Goal: Information Seeking & Learning: Find contact information

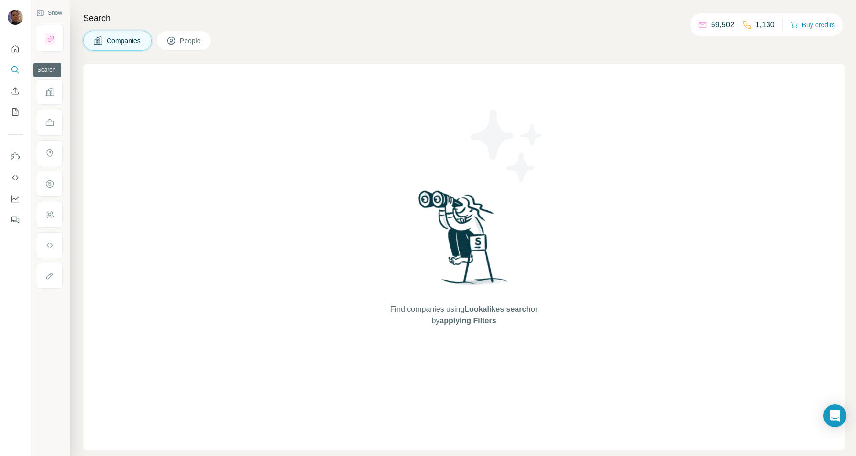
click at [17, 67] on icon "Search" at bounding box center [16, 70] width 10 height 10
click at [190, 33] on button "People" at bounding box center [184, 41] width 56 height 20
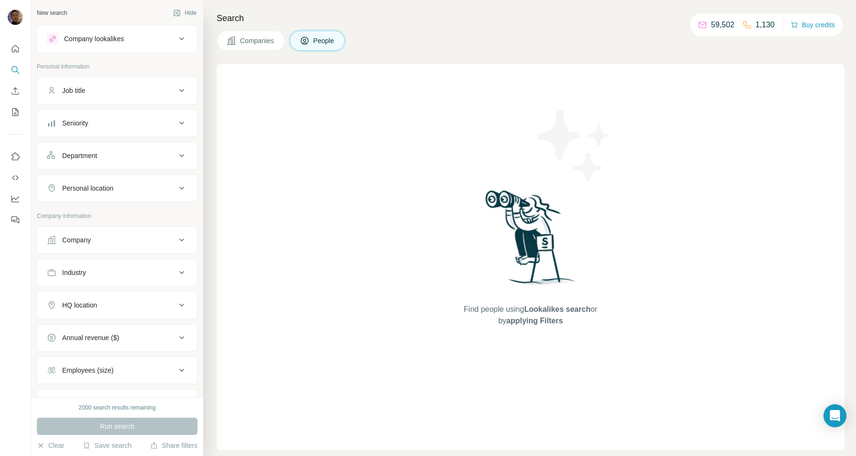
click at [95, 241] on div "Company" at bounding box center [111, 240] width 129 height 10
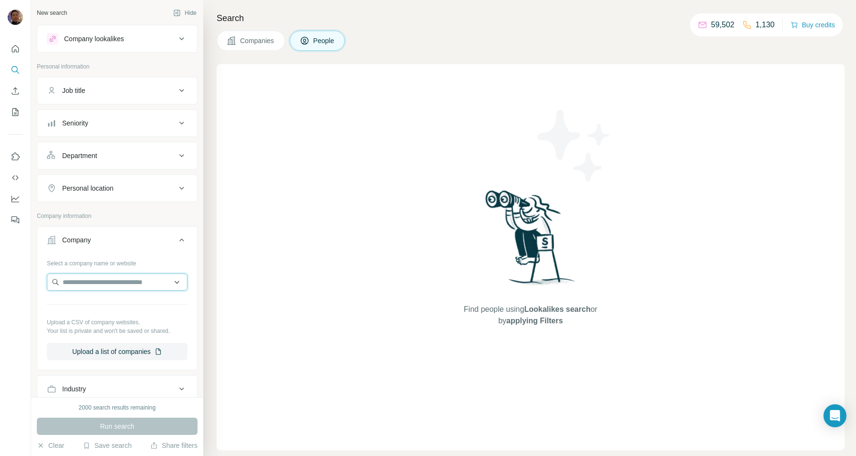
click at [99, 284] on input "text" at bounding box center [117, 281] width 141 height 17
type input "**********"
click at [120, 311] on p "[DOMAIN_NAME]" at bounding box center [97, 310] width 46 height 9
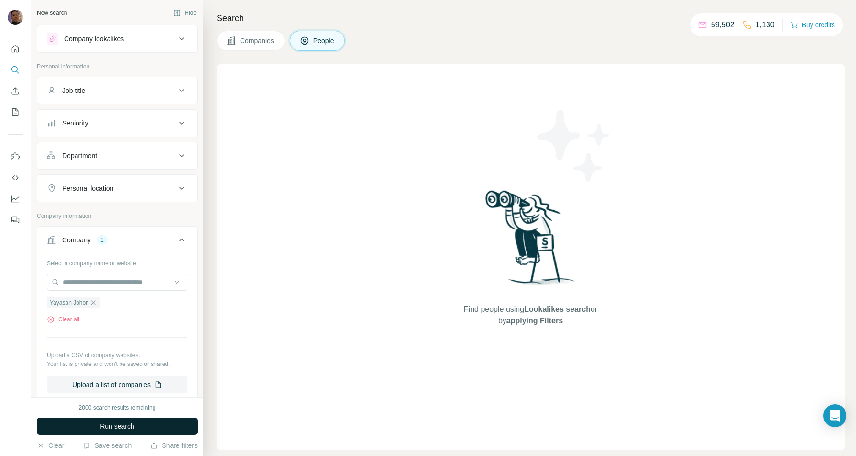
click at [117, 427] on span "Run search" at bounding box center [117, 426] width 34 height 10
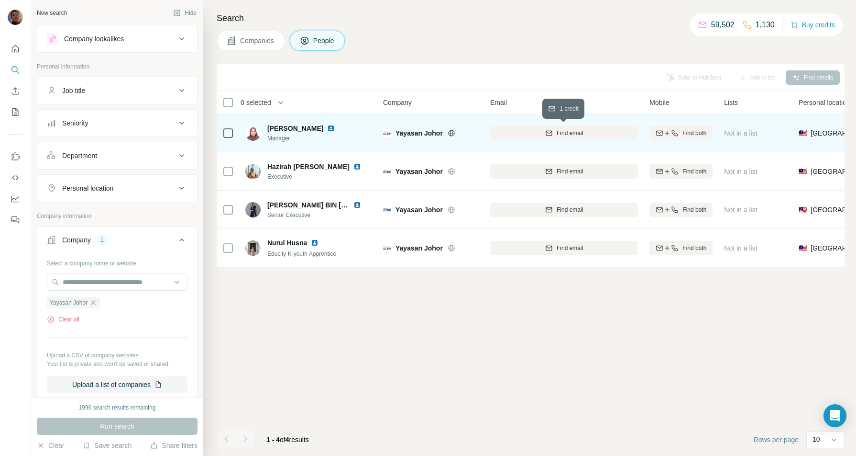
click at [572, 129] on span "Find email" at bounding box center [570, 133] width 26 height 9
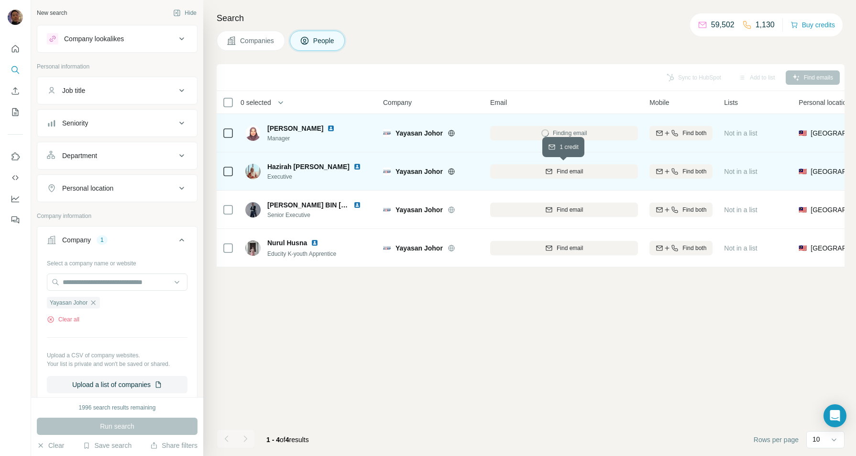
click at [566, 166] on button "Find email" at bounding box center [564, 171] width 148 height 14
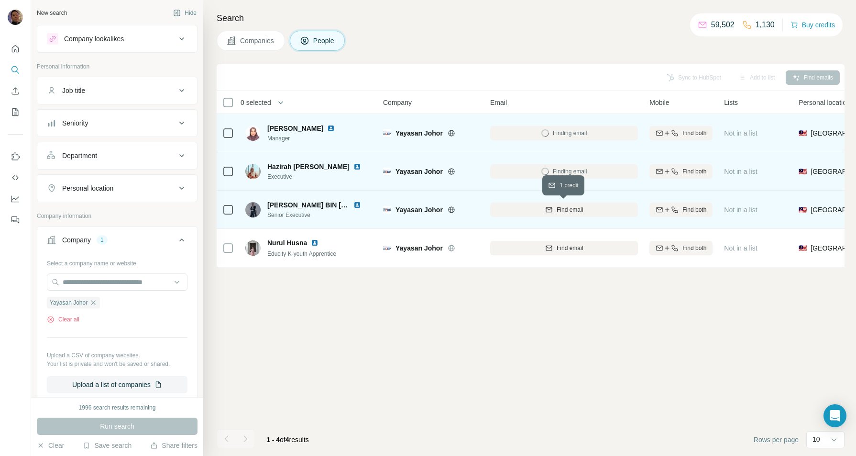
click at [567, 209] on span "Find email" at bounding box center [570, 209] width 26 height 9
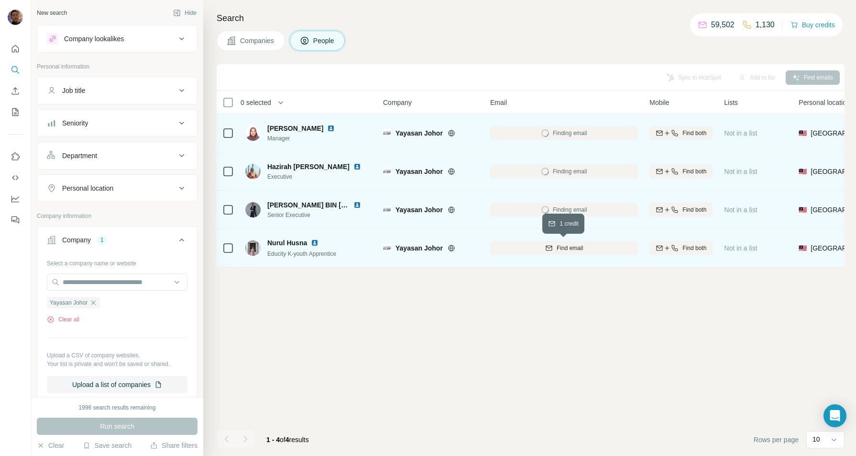
click at [564, 252] on button "Find email" at bounding box center [564, 248] width 148 height 14
click at [94, 300] on icon "button" at bounding box center [93, 302] width 4 height 4
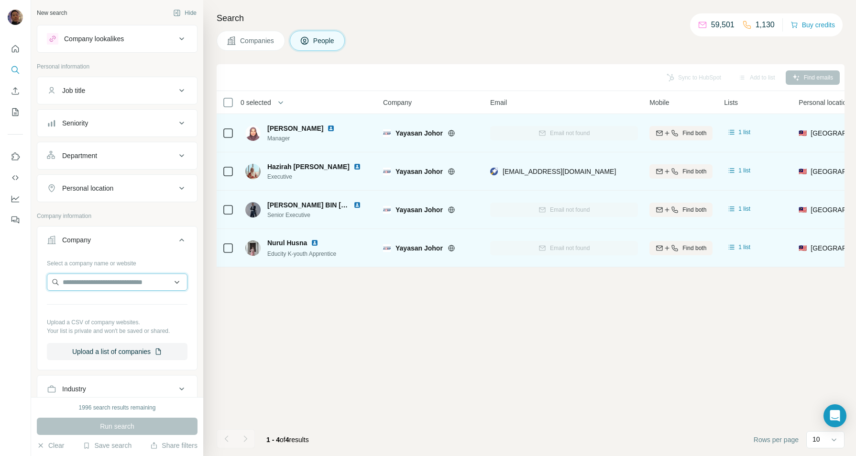
click at [97, 282] on input "text" at bounding box center [117, 281] width 141 height 17
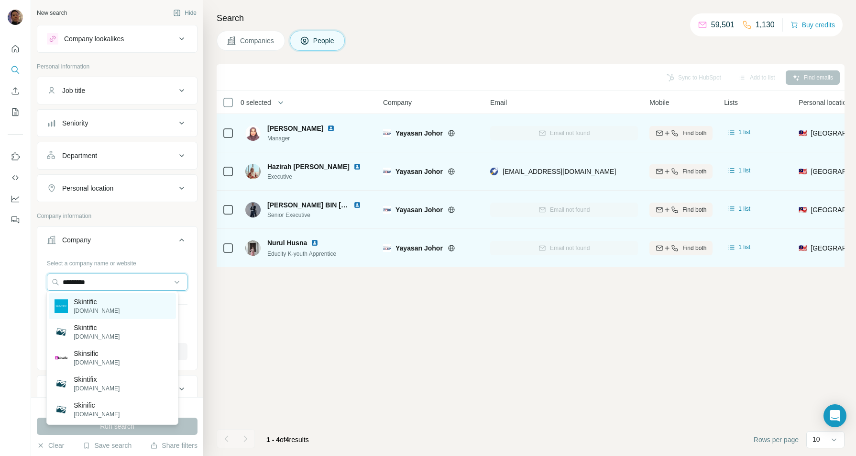
type input "*********"
click at [129, 309] on div "Skintific [DOMAIN_NAME]" at bounding box center [112, 306] width 127 height 26
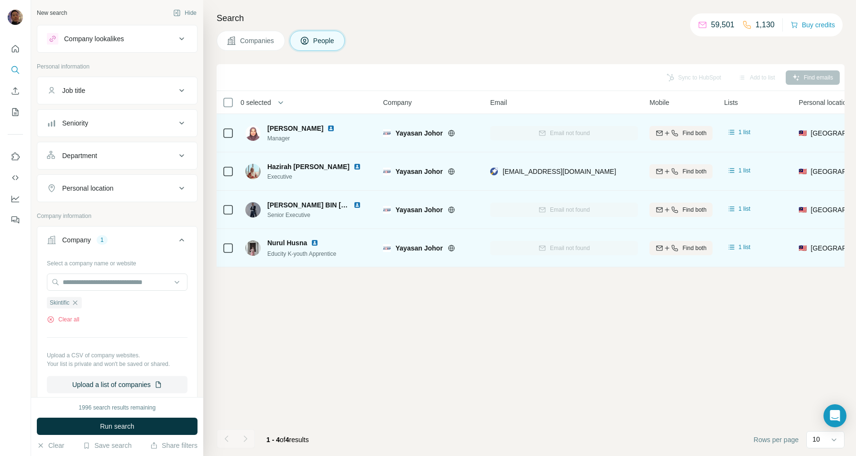
click at [118, 188] on div "Personal location" at bounding box center [111, 188] width 129 height 10
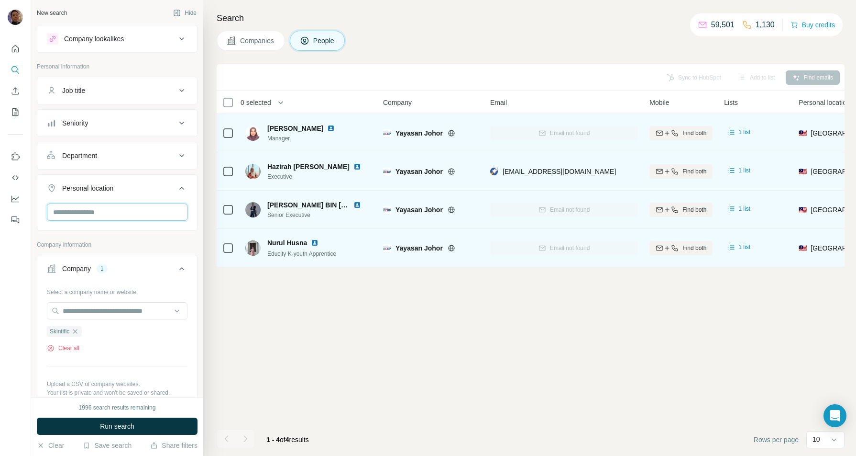
click at [94, 209] on input "text" at bounding box center [117, 211] width 141 height 17
type input "******"
click at [93, 238] on div "🇲🇾 [GEOGRAPHIC_DATA]" at bounding box center [113, 235] width 116 height 11
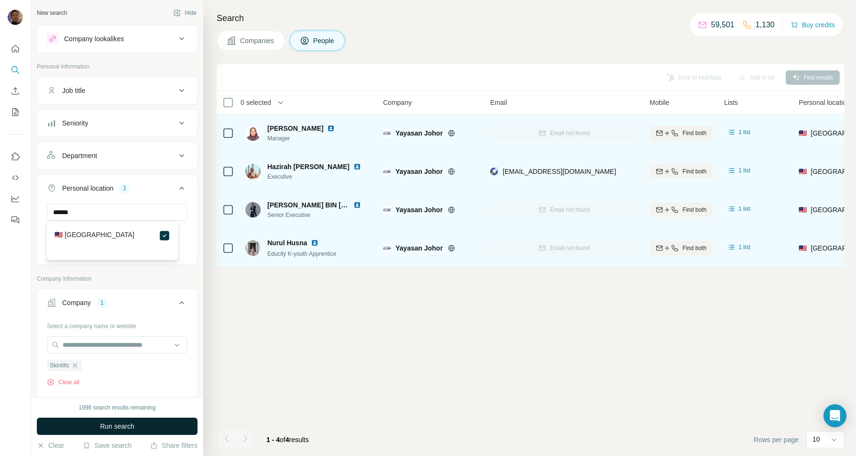
click at [141, 424] on button "Run search" at bounding box center [117, 425] width 161 height 17
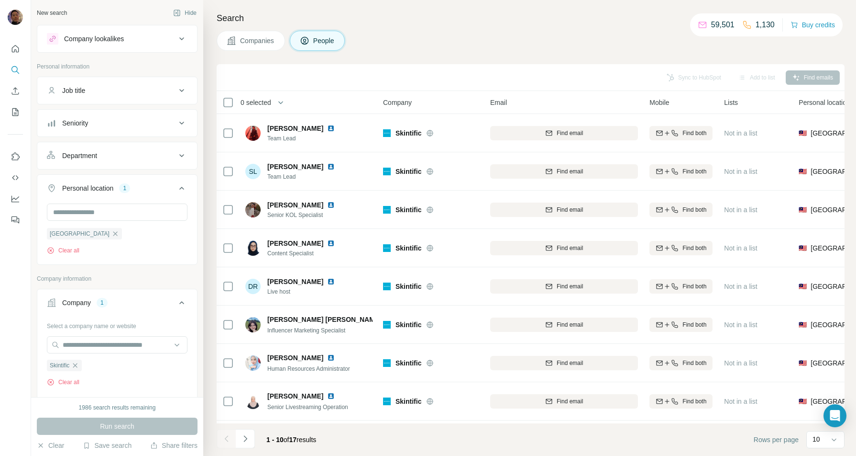
click at [108, 153] on div "Department" at bounding box center [111, 156] width 129 height 10
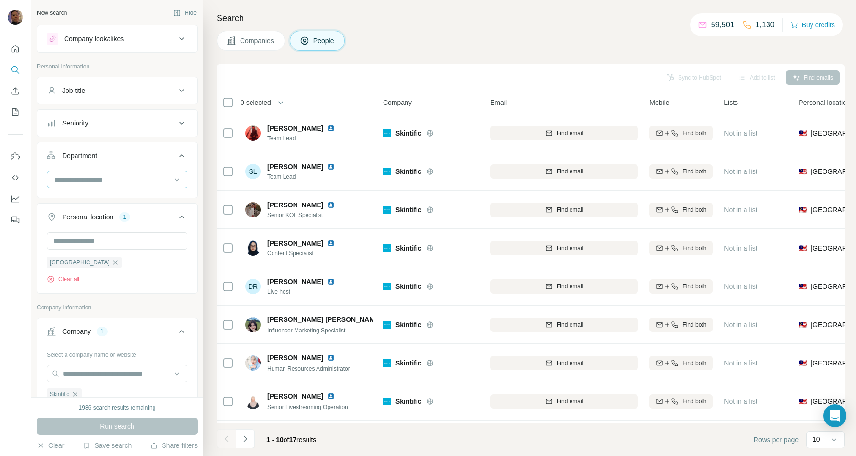
click at [112, 182] on input at bounding box center [112, 179] width 118 height 11
type input "**"
click at [111, 201] on p "PR and Communications" at bounding box center [92, 200] width 74 height 10
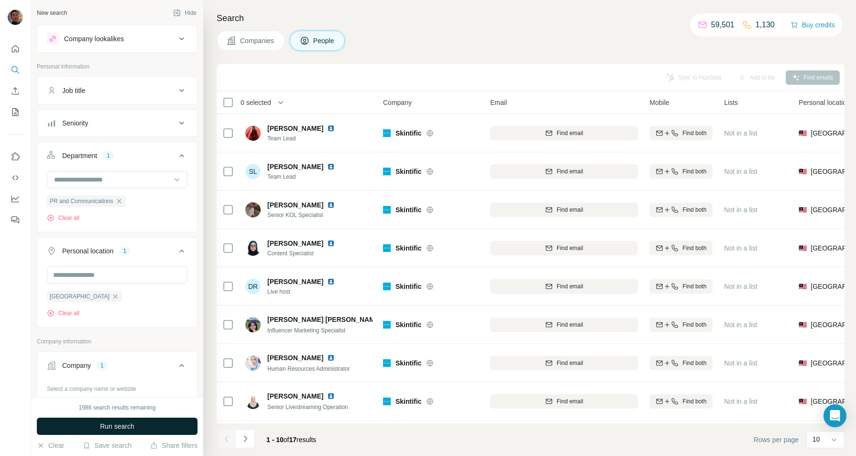
click at [144, 424] on button "Run search" at bounding box center [117, 425] width 161 height 17
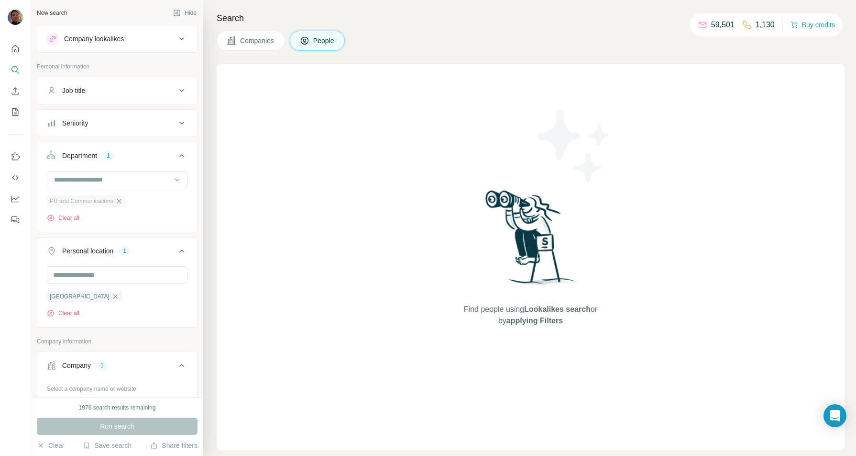
click at [122, 202] on icon "button" at bounding box center [119, 201] width 8 height 8
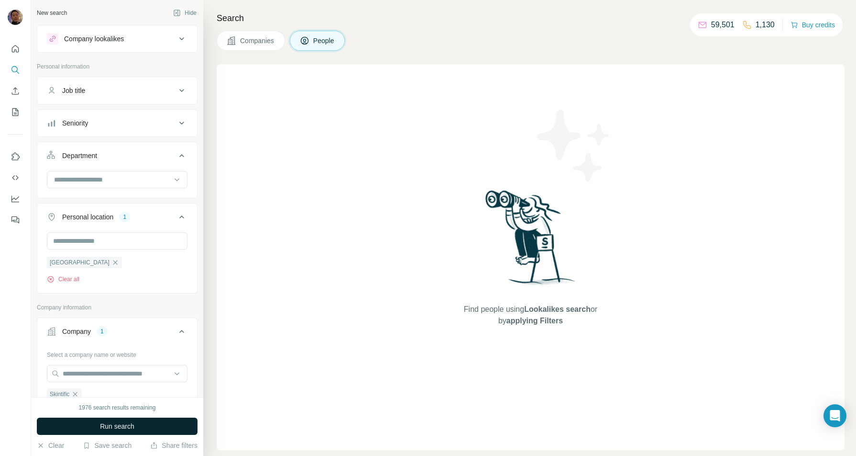
click at [140, 428] on button "Run search" at bounding box center [117, 425] width 161 height 17
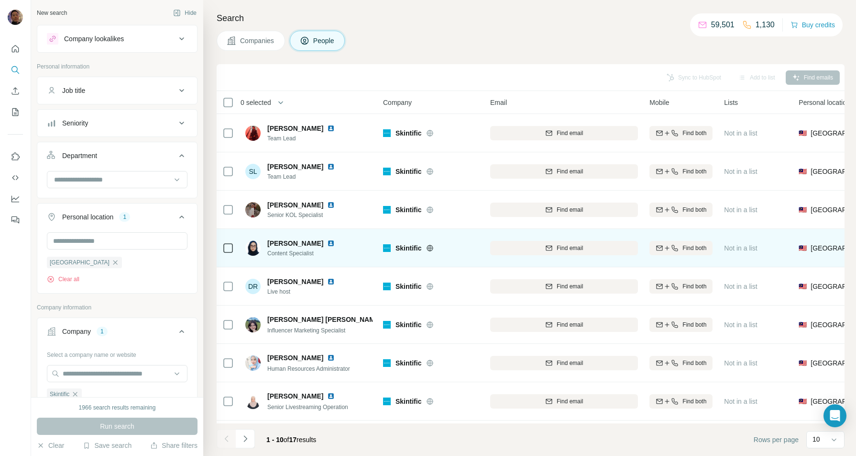
click at [496, 233] on td "Find email" at bounding box center [564, 248] width 159 height 38
click at [387, 244] on img at bounding box center [387, 248] width 8 height 8
click at [327, 242] on img at bounding box center [331, 243] width 8 height 8
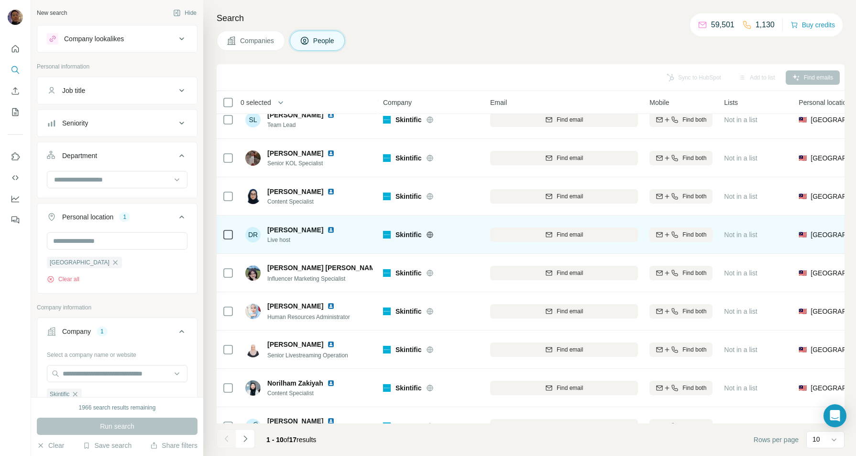
scroll to position [79, 0]
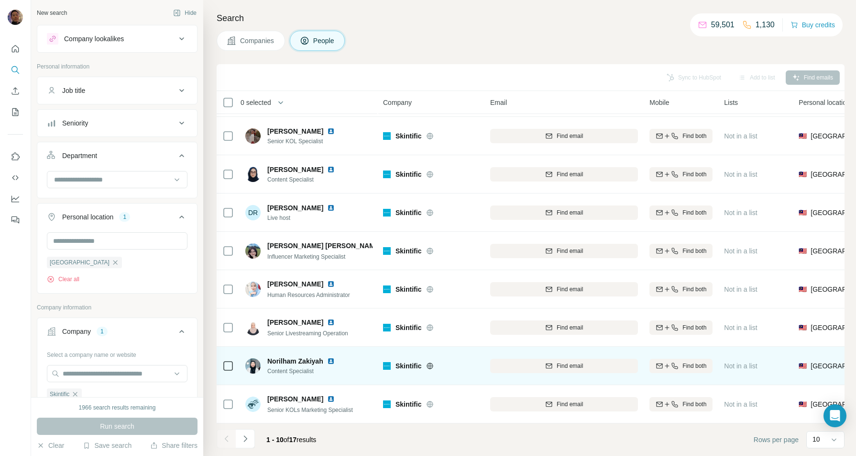
click at [333, 357] on img at bounding box center [331, 361] width 8 height 8
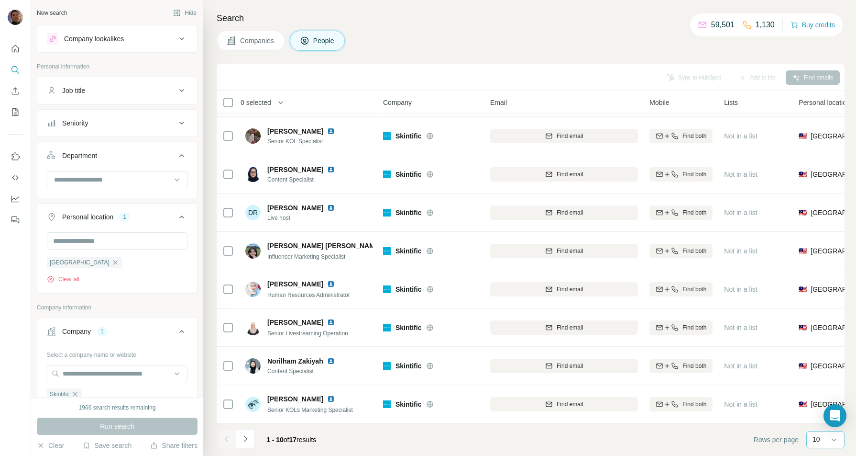
click at [814, 445] on div "10" at bounding box center [825, 439] width 24 height 16
click at [817, 364] on p "60" at bounding box center [819, 367] width 8 height 10
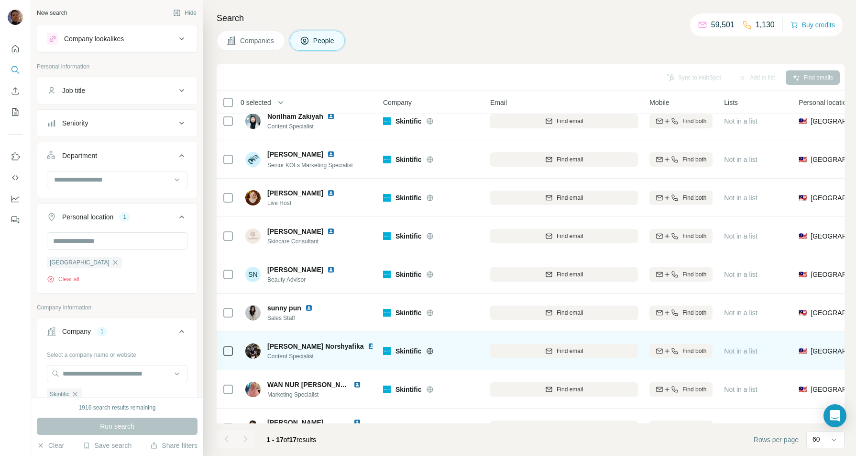
scroll to position [347, 0]
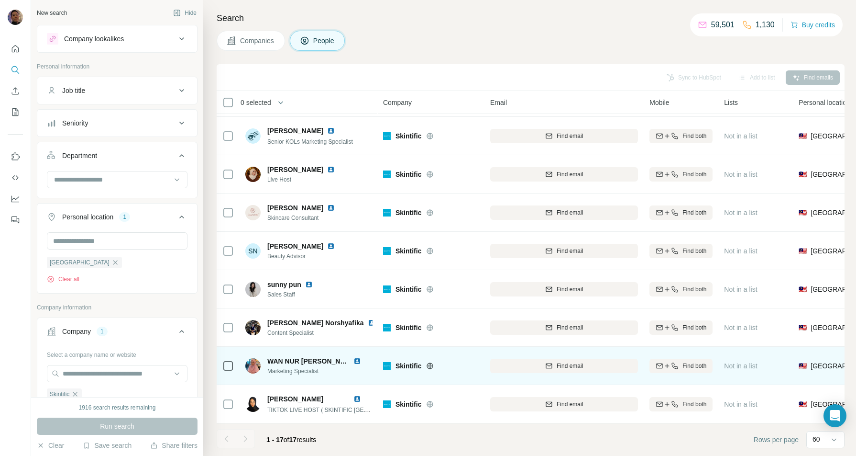
click at [359, 357] on img at bounding box center [358, 361] width 8 height 8
